Goal: Transaction & Acquisition: Subscribe to service/newsletter

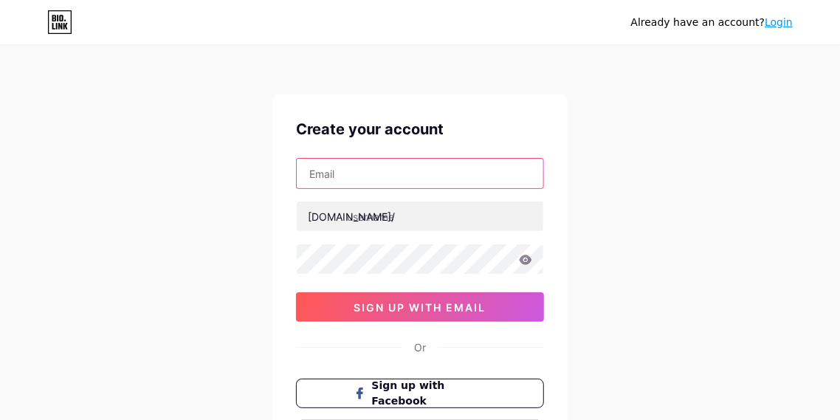
click at [335, 176] on input "text" at bounding box center [420, 174] width 247 height 30
type input "[EMAIL_ADDRESS][DOMAIN_NAME]"
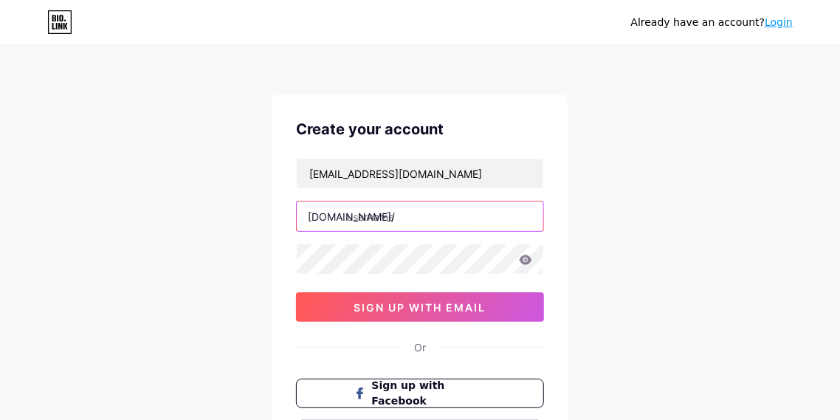
click at [371, 218] on input "text" at bounding box center [420, 216] width 247 height 30
type input "waszabymyazlina"
click at [521, 261] on icon at bounding box center [526, 260] width 13 height 10
click at [521, 261] on icon at bounding box center [525, 260] width 13 height 10
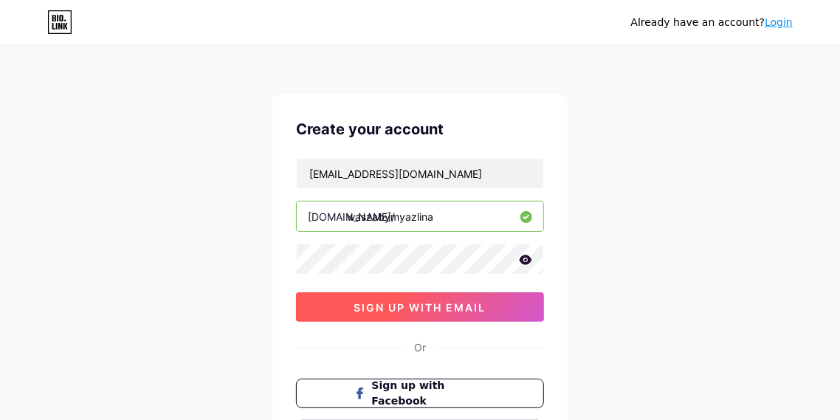
click at [442, 304] on span "sign up with email" at bounding box center [420, 307] width 132 height 13
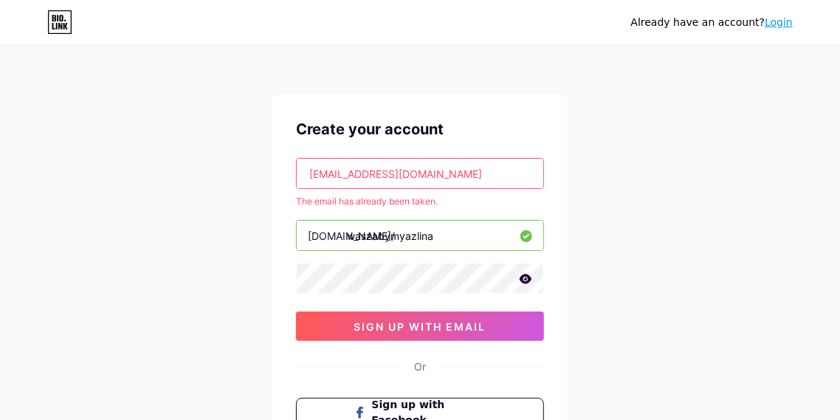
click at [782, 19] on link "Login" at bounding box center [779, 22] width 28 height 12
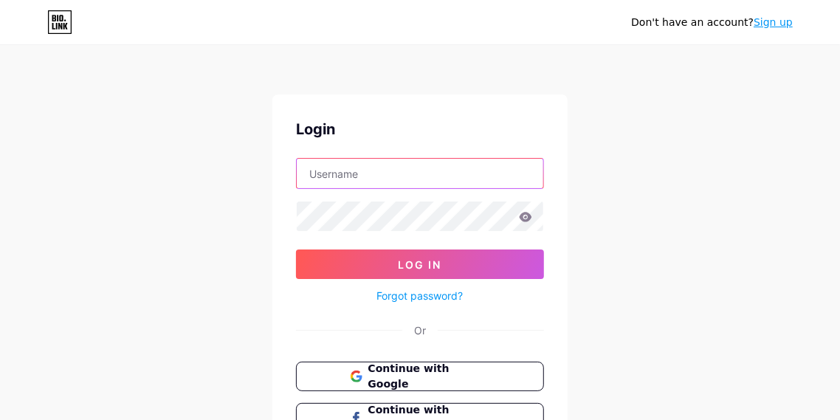
click at [336, 170] on input "text" at bounding box center [420, 174] width 247 height 30
type input "[EMAIL_ADDRESS][DOMAIN_NAME]"
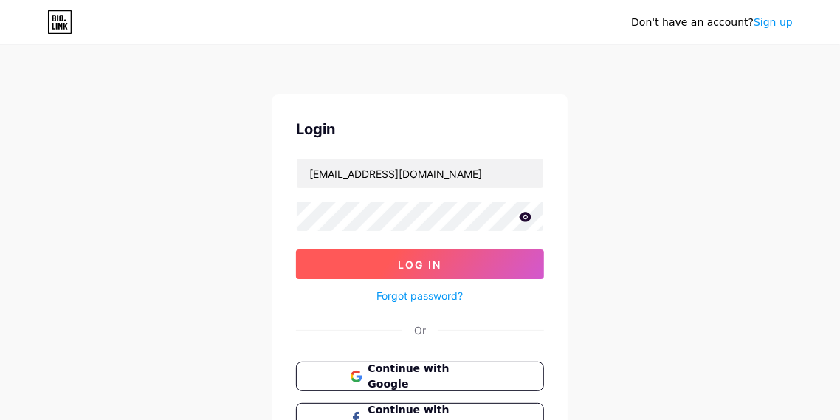
click at [386, 255] on button "Log In" at bounding box center [420, 264] width 248 height 30
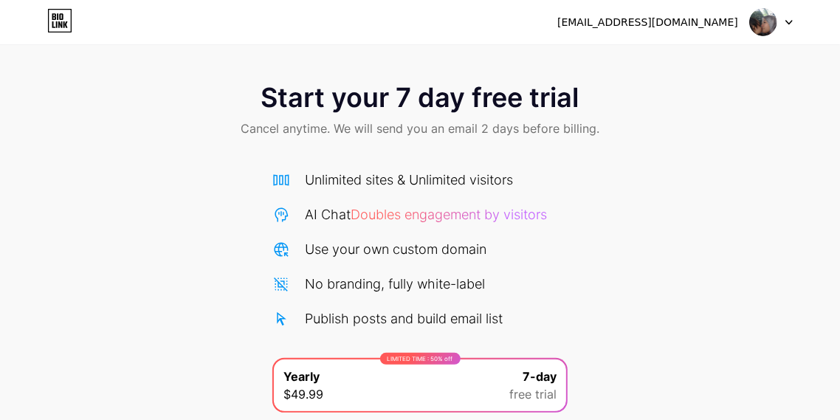
click at [624, 247] on div "Start your 7 day free trial Cancel anytime. We will send you an email 2 days be…" at bounding box center [420, 301] width 840 height 467
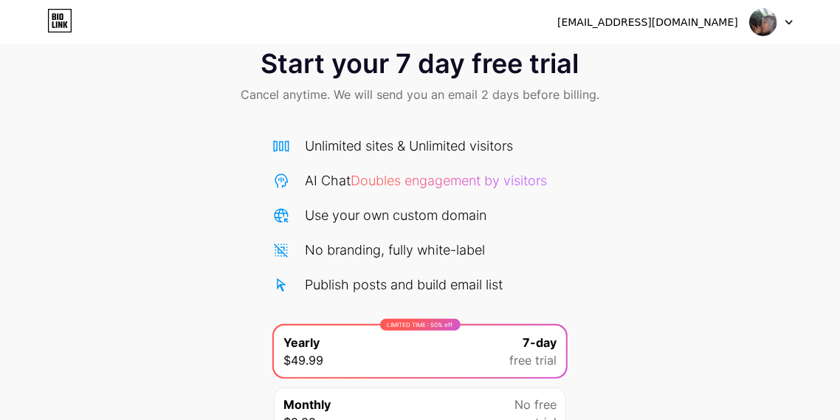
scroll to position [173, 0]
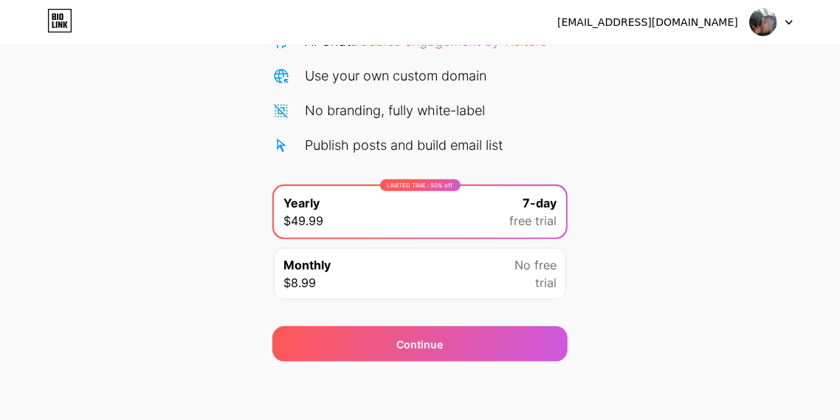
click at [455, 277] on div "Monthly $8.99 No free trial" at bounding box center [420, 274] width 292 height 52
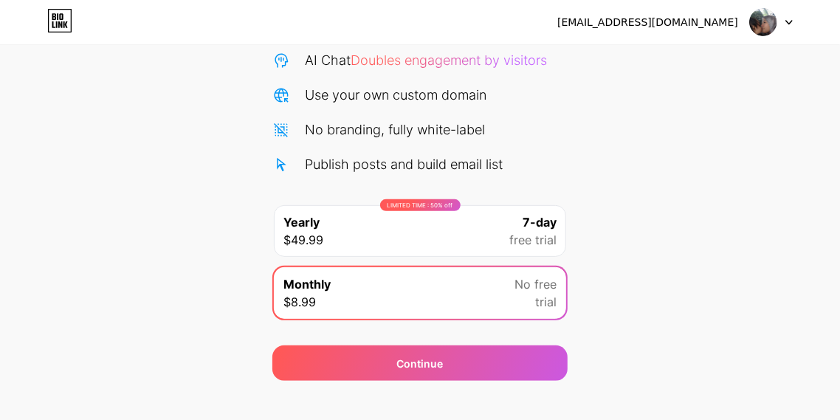
scroll to position [155, 0]
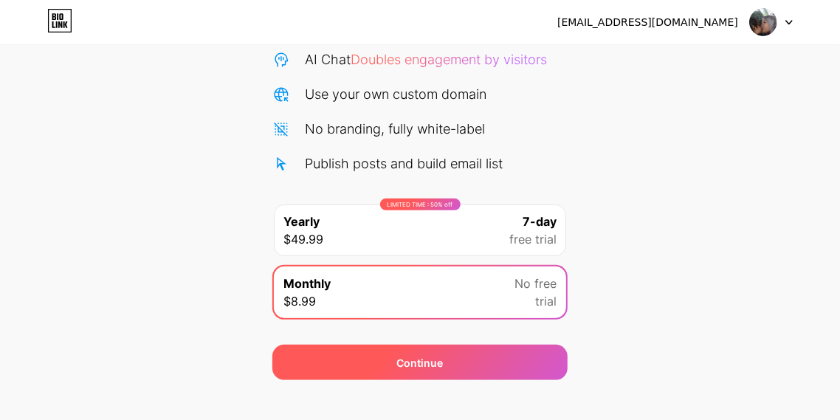
click at [511, 365] on div "Continue" at bounding box center [419, 362] width 295 height 35
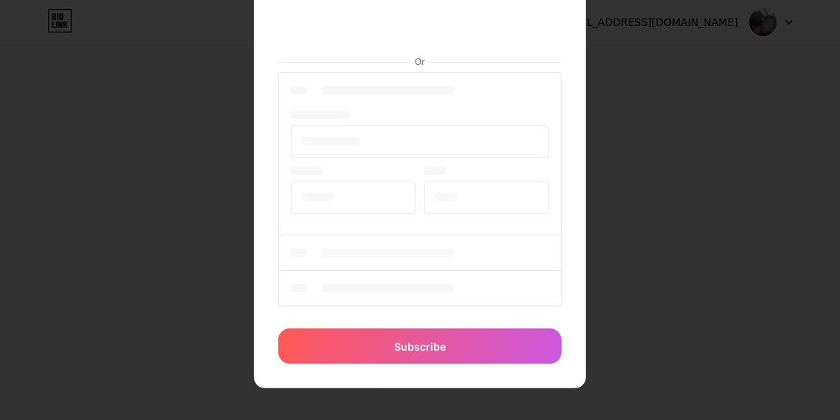
scroll to position [0, 0]
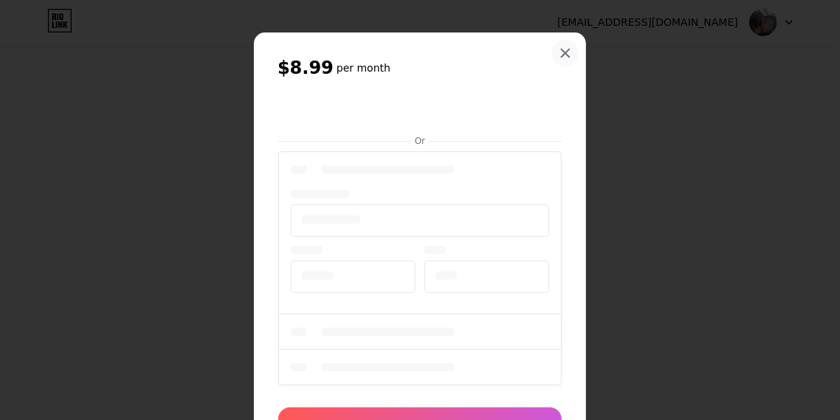
click at [565, 54] on icon at bounding box center [565, 53] width 12 height 12
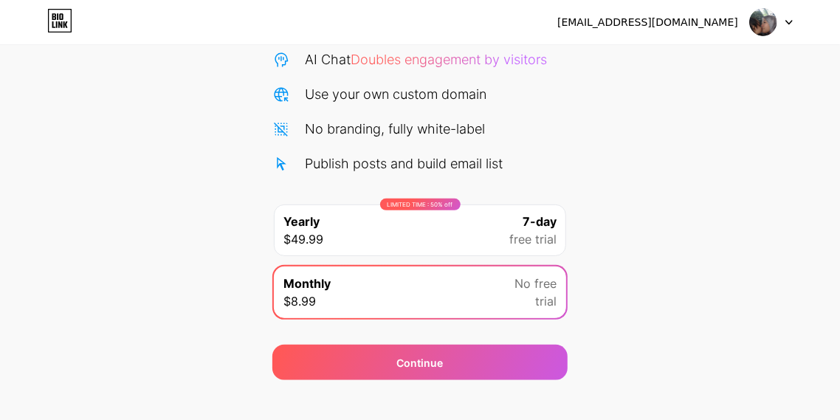
click at [785, 21] on div at bounding box center [771, 22] width 43 height 27
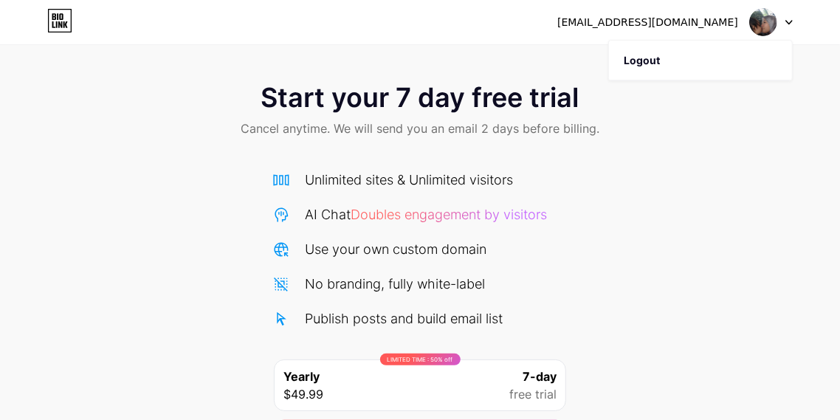
click at [665, 271] on div "Start your 7 day free trial Cancel anytime. We will send you an email 2 days be…" at bounding box center [420, 301] width 840 height 467
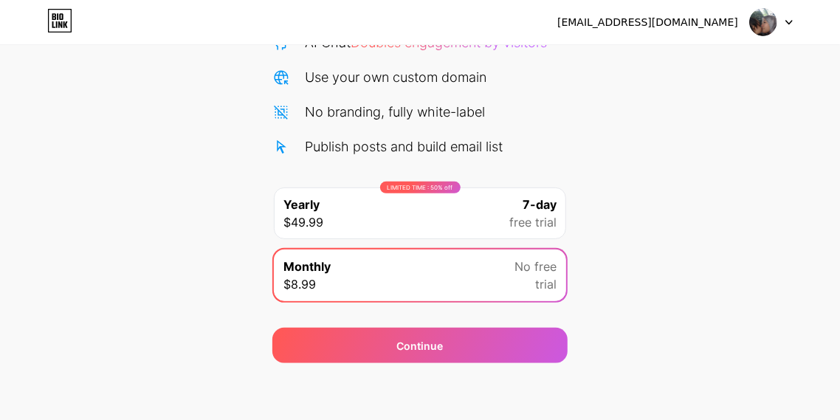
scroll to position [173, 0]
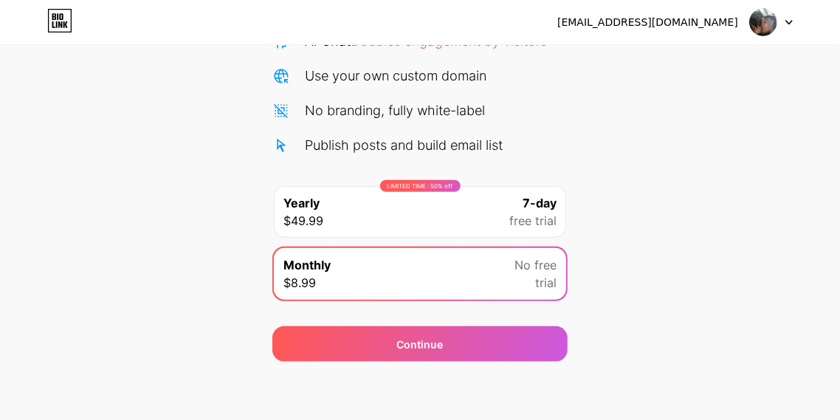
click at [469, 309] on div "Continue" at bounding box center [419, 335] width 295 height 53
click at [165, 196] on div "Start your 7 day free trial Cancel anytime. We will send you an email 2 days be…" at bounding box center [420, 127] width 840 height 467
click at [170, 210] on div "Start your 7 day free trial Cancel anytime. We will send you an email 2 days be…" at bounding box center [420, 127] width 840 height 467
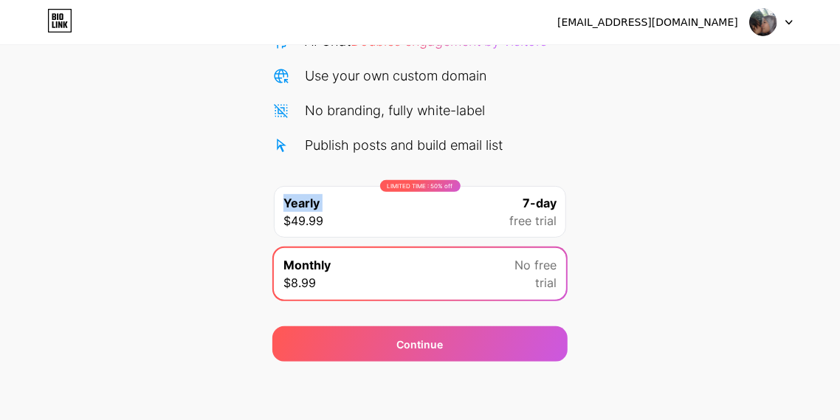
click at [170, 210] on div "Start your 7 day free trial Cancel anytime. We will send you an email 2 days be…" at bounding box center [420, 127] width 840 height 467
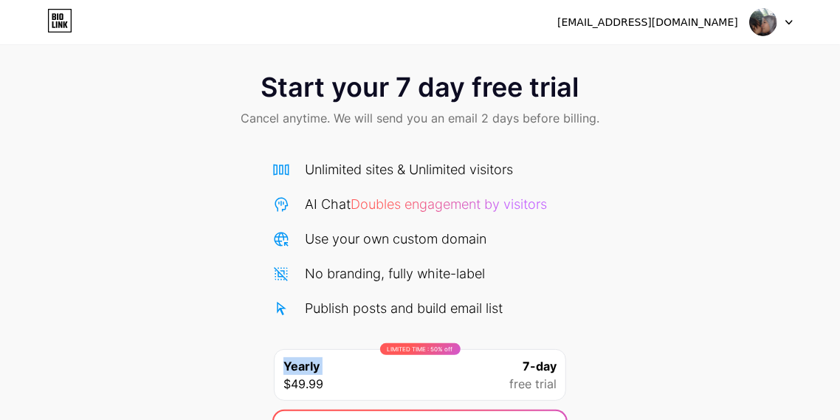
scroll to position [0, 0]
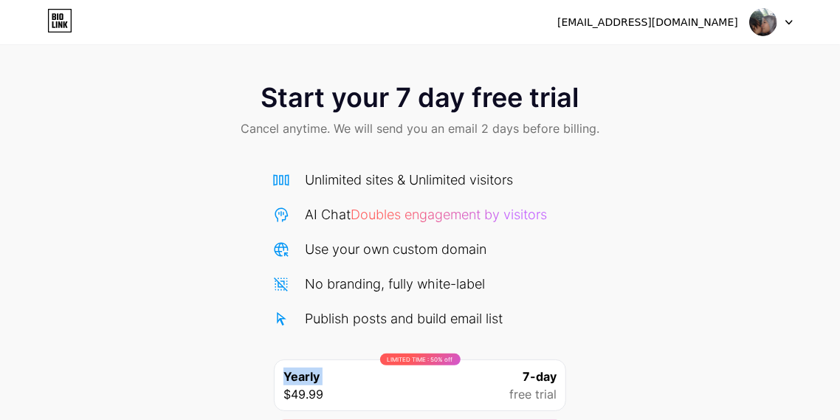
click at [790, 21] on icon at bounding box center [789, 23] width 6 height 4
click at [700, 23] on div "[EMAIL_ADDRESS][DOMAIN_NAME]" at bounding box center [647, 22] width 181 height 15
click at [541, 44] on div "[EMAIL_ADDRESS][DOMAIN_NAME] Logout" at bounding box center [420, 22] width 840 height 45
click at [68, 24] on icon at bounding box center [59, 21] width 25 height 24
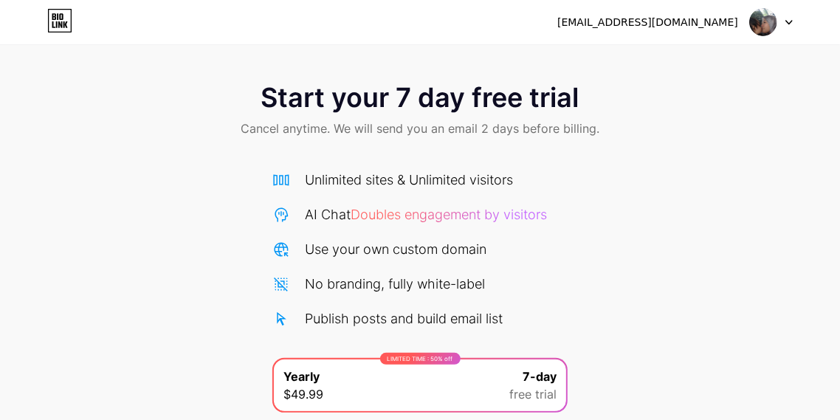
scroll to position [173, 0]
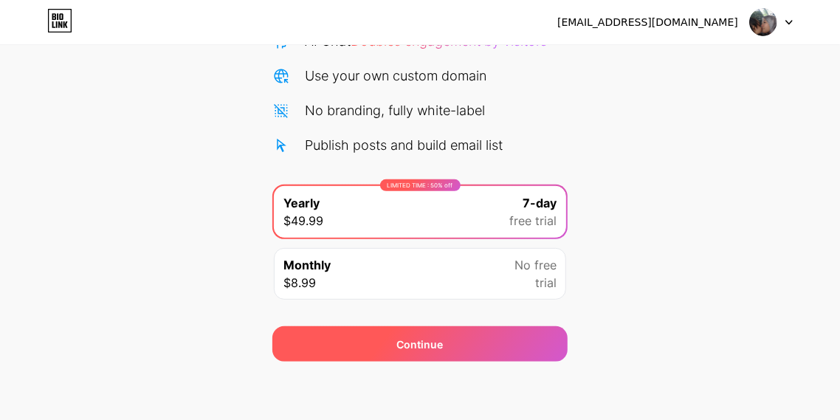
click at [451, 339] on div "Continue" at bounding box center [419, 343] width 295 height 35
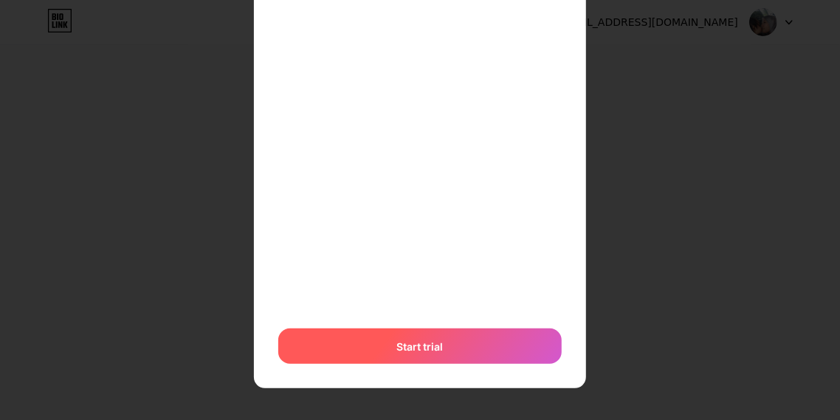
click at [417, 355] on div "Start trial" at bounding box center [419, 345] width 283 height 35
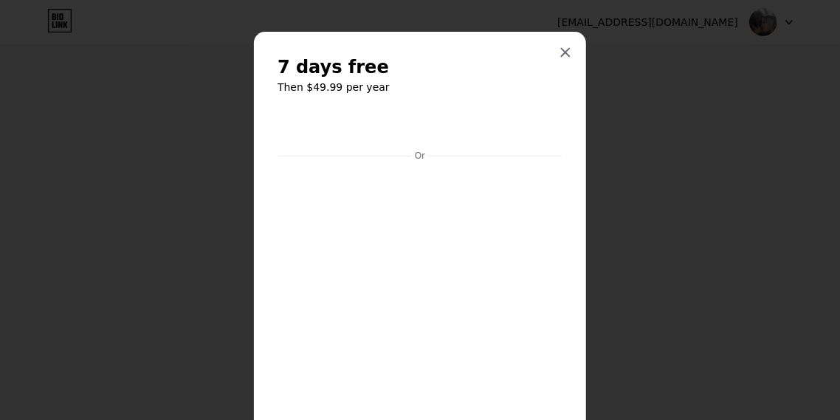
scroll to position [0, 0]
click at [562, 55] on icon at bounding box center [566, 53] width 8 height 8
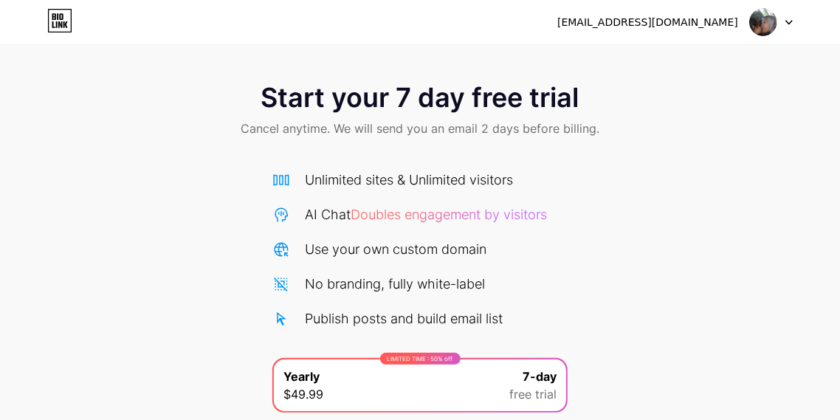
click at [765, 21] on img at bounding box center [763, 22] width 28 height 28
click at [712, 48] on li "Logout" at bounding box center [700, 61] width 183 height 40
click at [709, 53] on li "Logout" at bounding box center [700, 61] width 183 height 40
click at [627, 58] on li "Logout" at bounding box center [700, 61] width 183 height 40
